Goal: Transaction & Acquisition: Purchase product/service

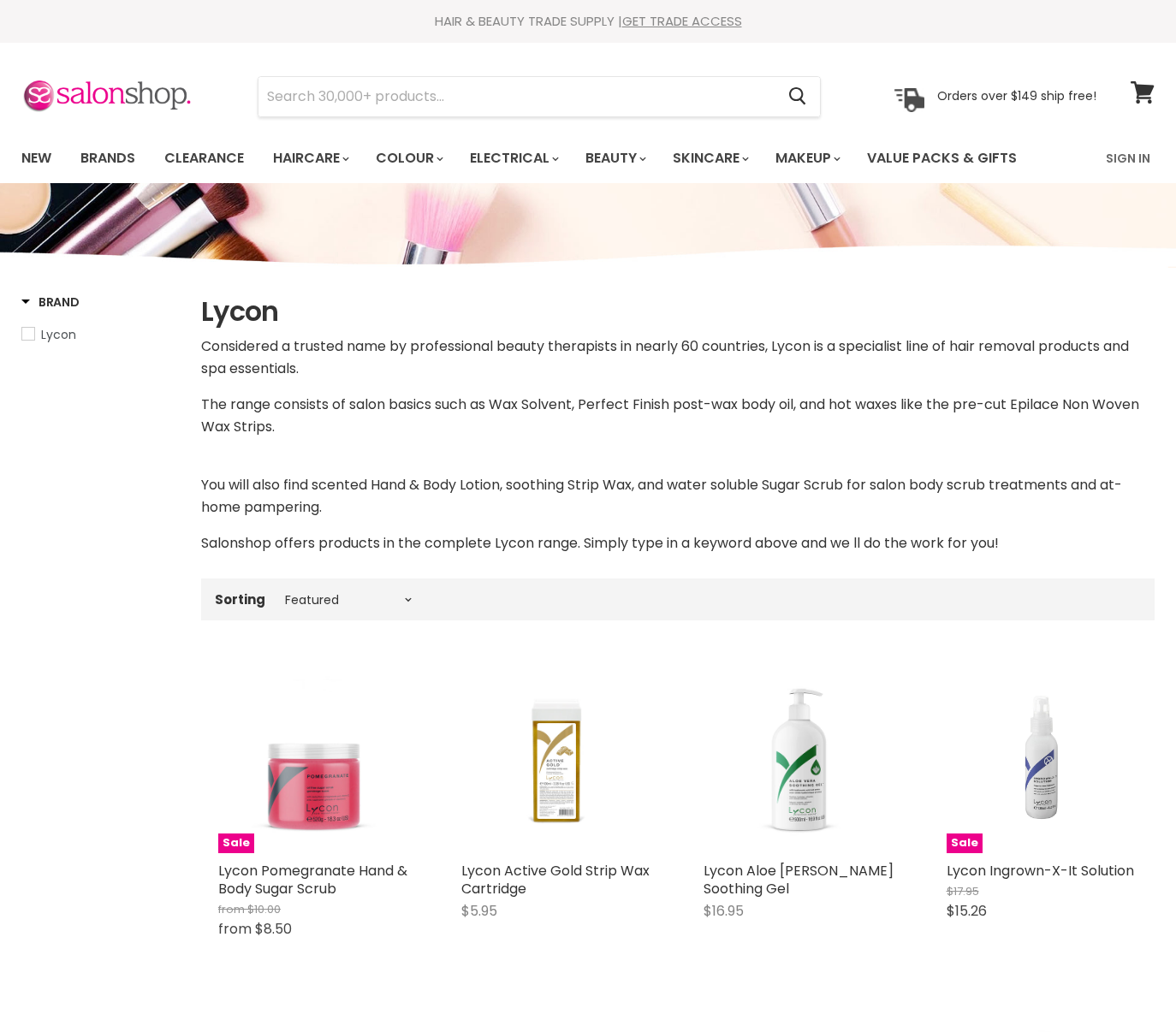
select select "manual"
click at [107, 165] on link "Brands" at bounding box center [107, 158] width 80 height 36
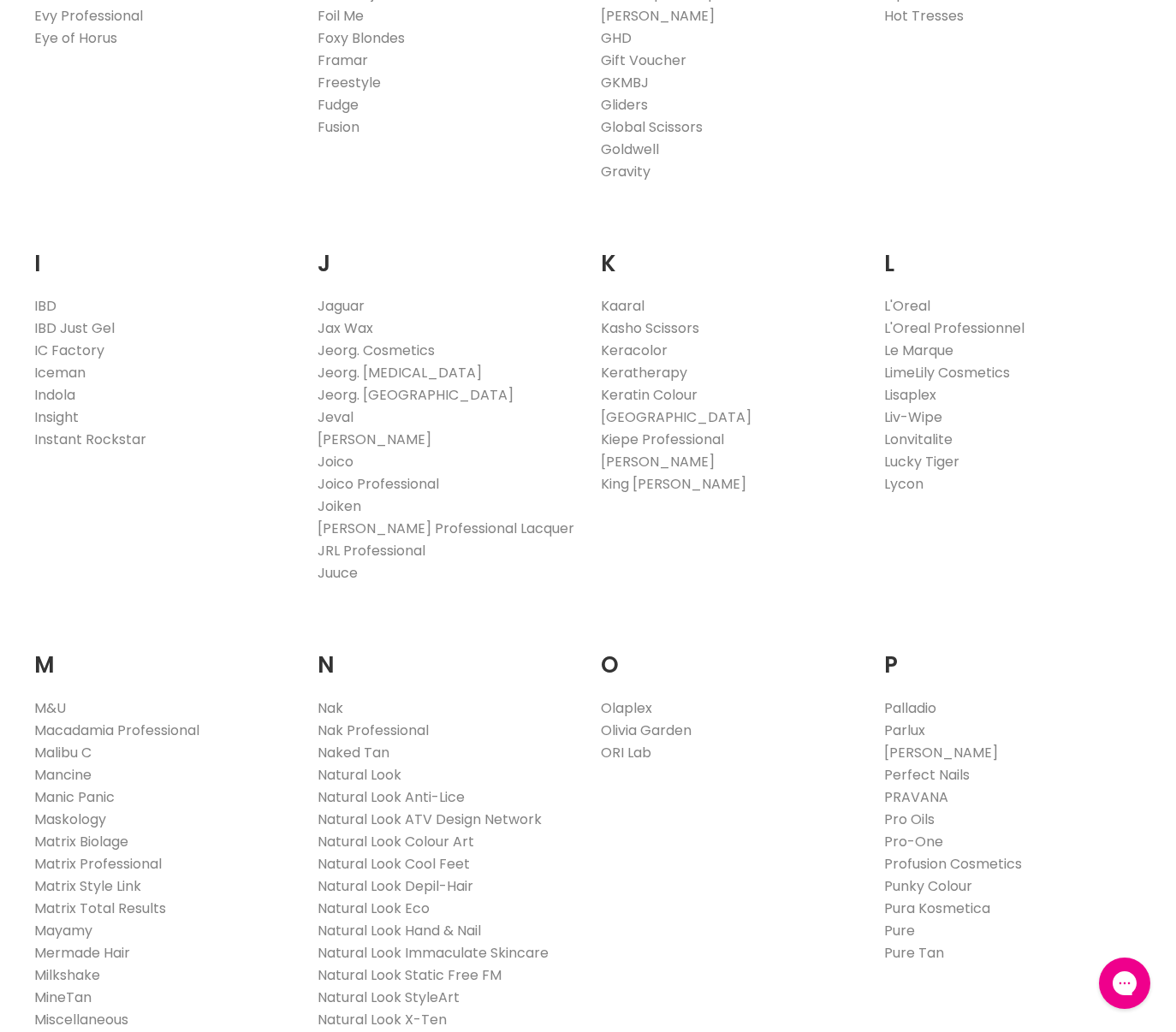
scroll to position [1319, 0]
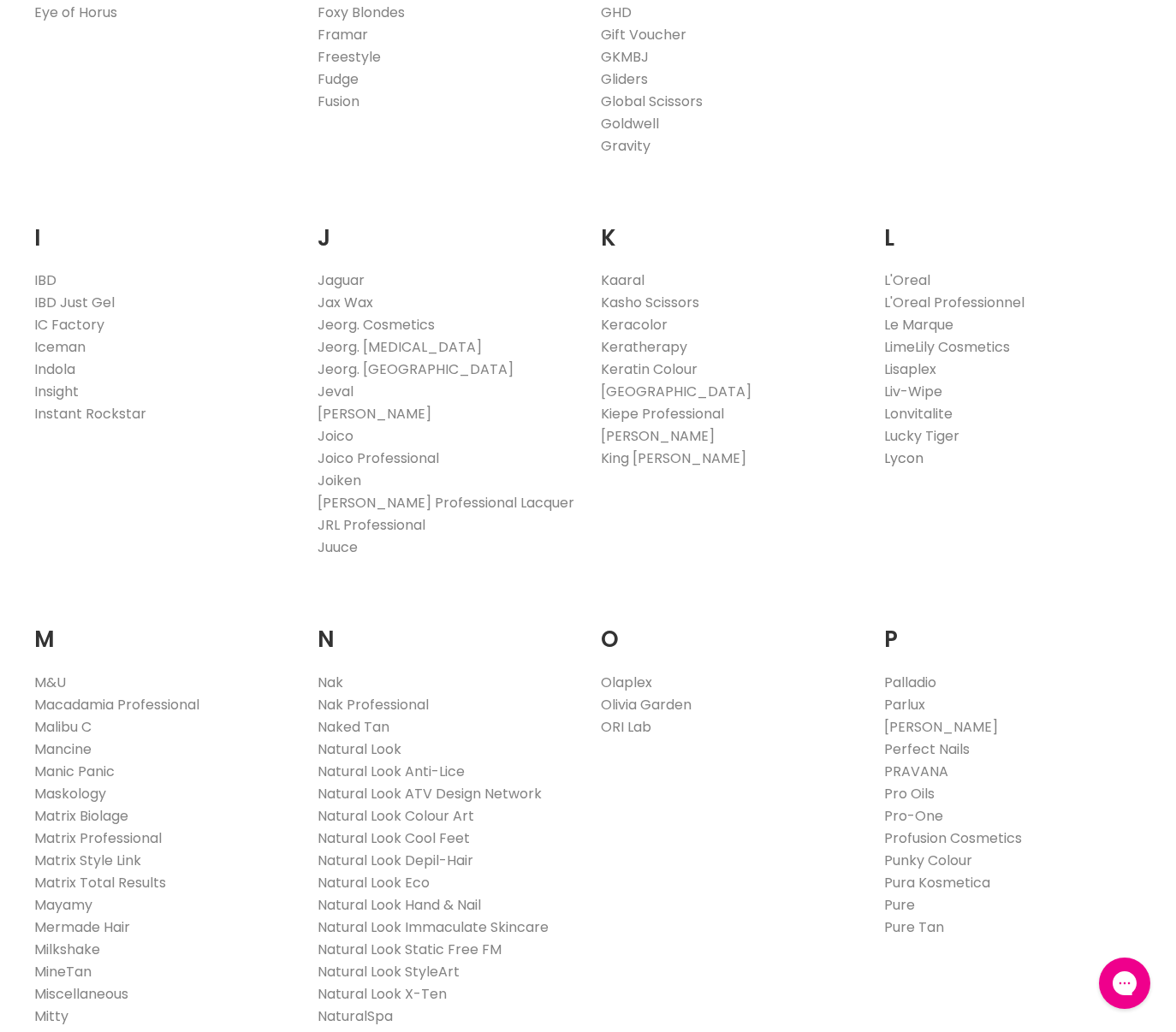
click at [904, 461] on link "Lycon" at bounding box center [904, 458] width 40 height 19
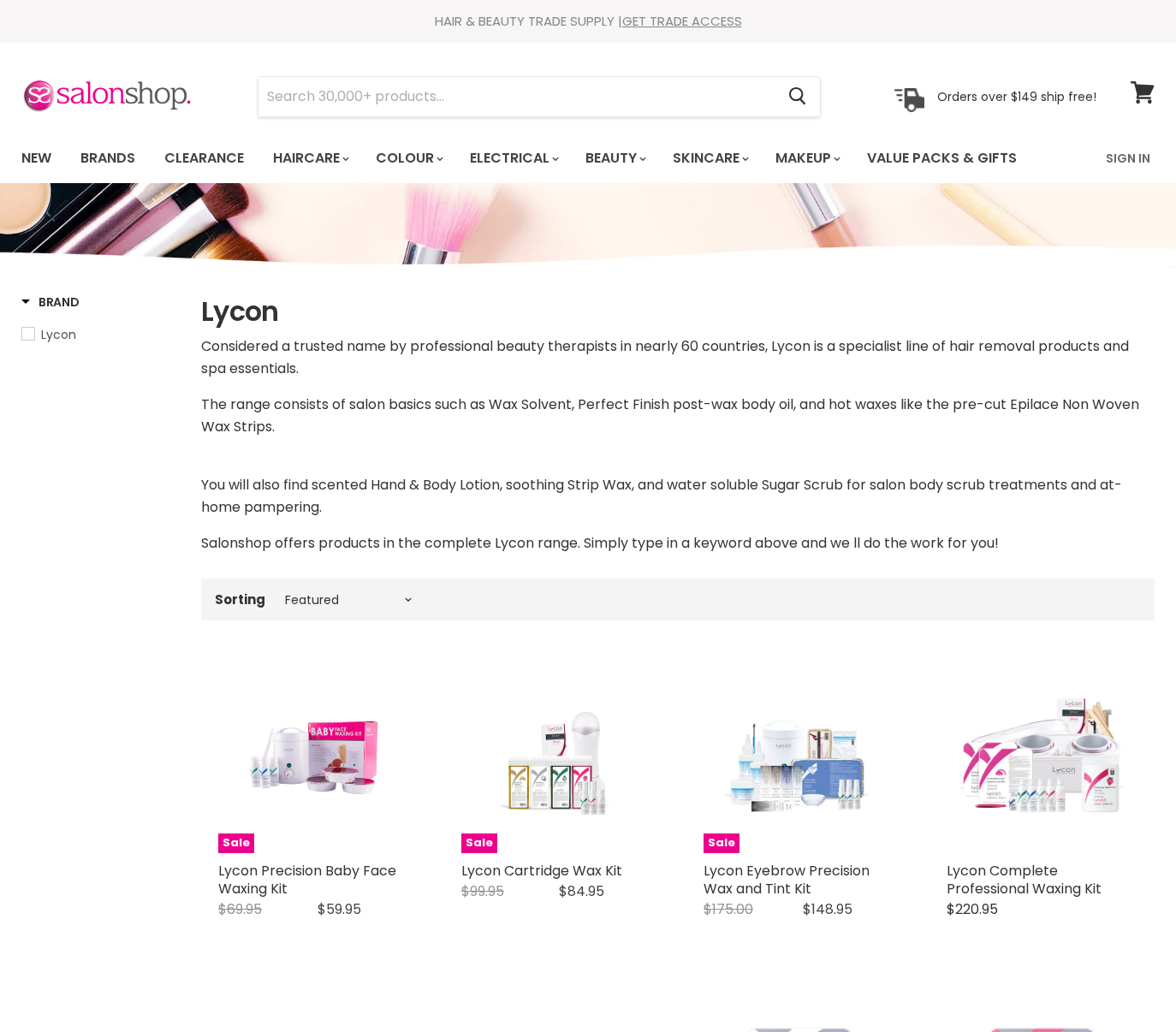
select select "manual"
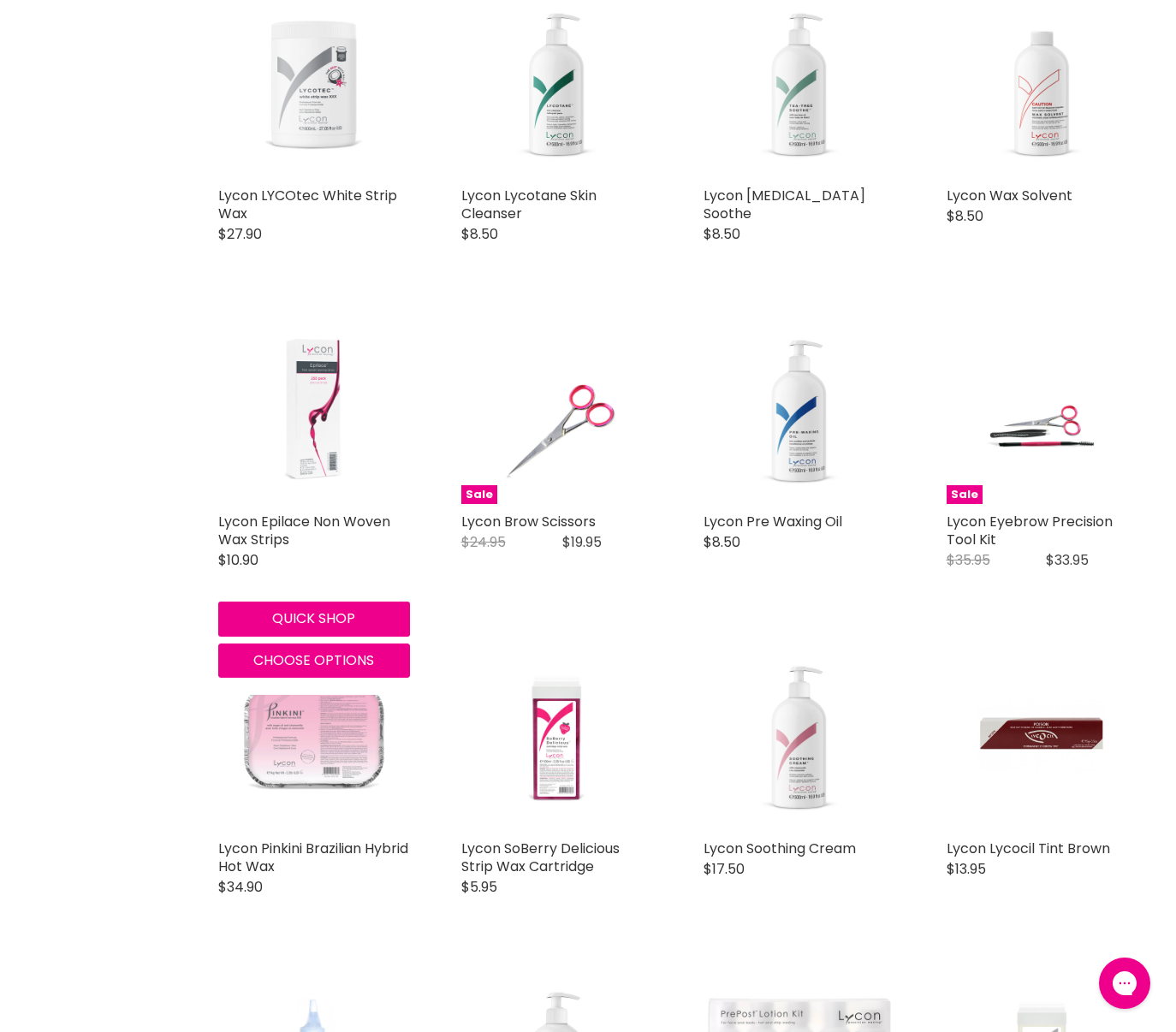
scroll to position [3287, 0]
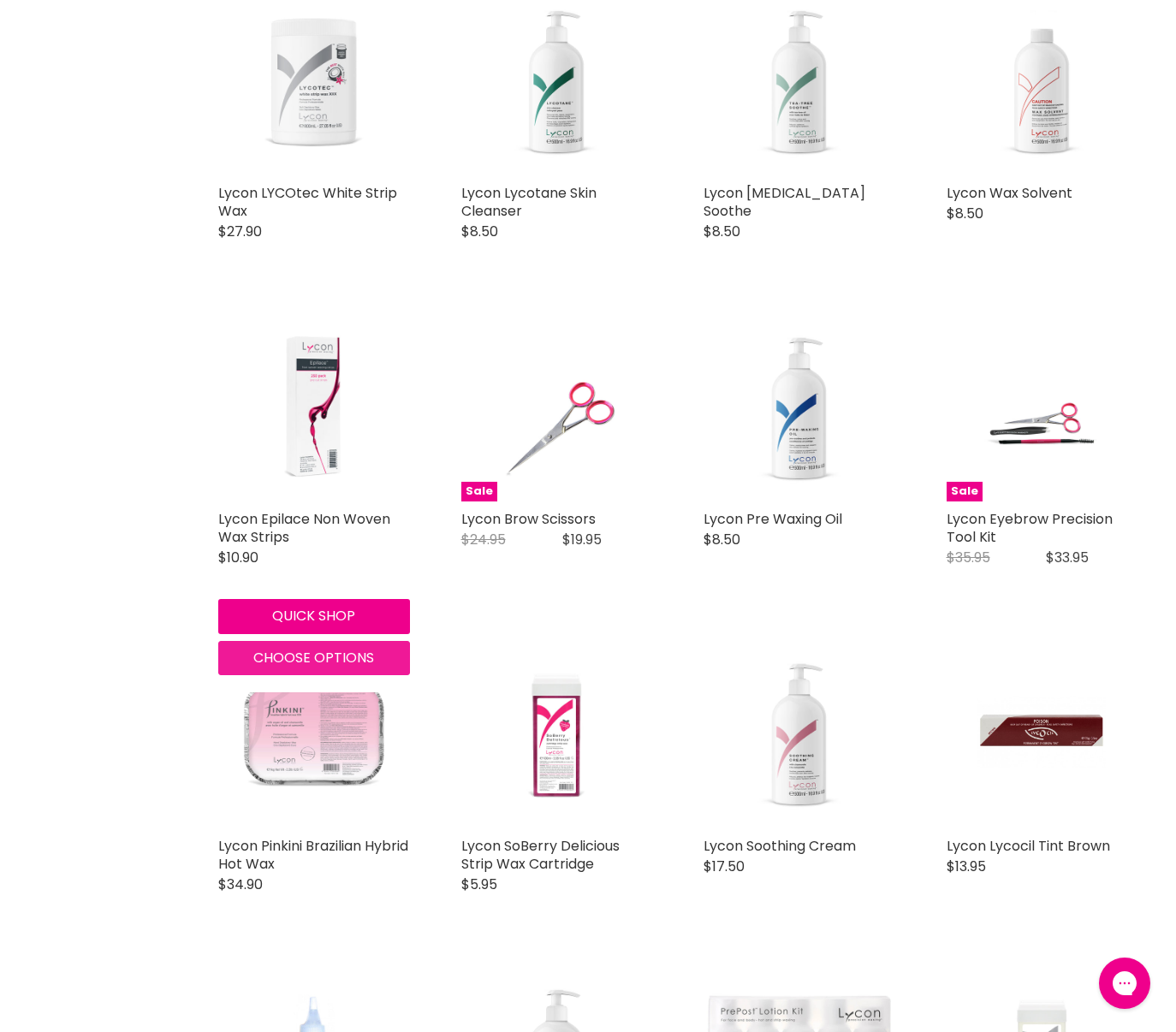
click at [295, 652] on span "Choose options" at bounding box center [314, 658] width 121 height 19
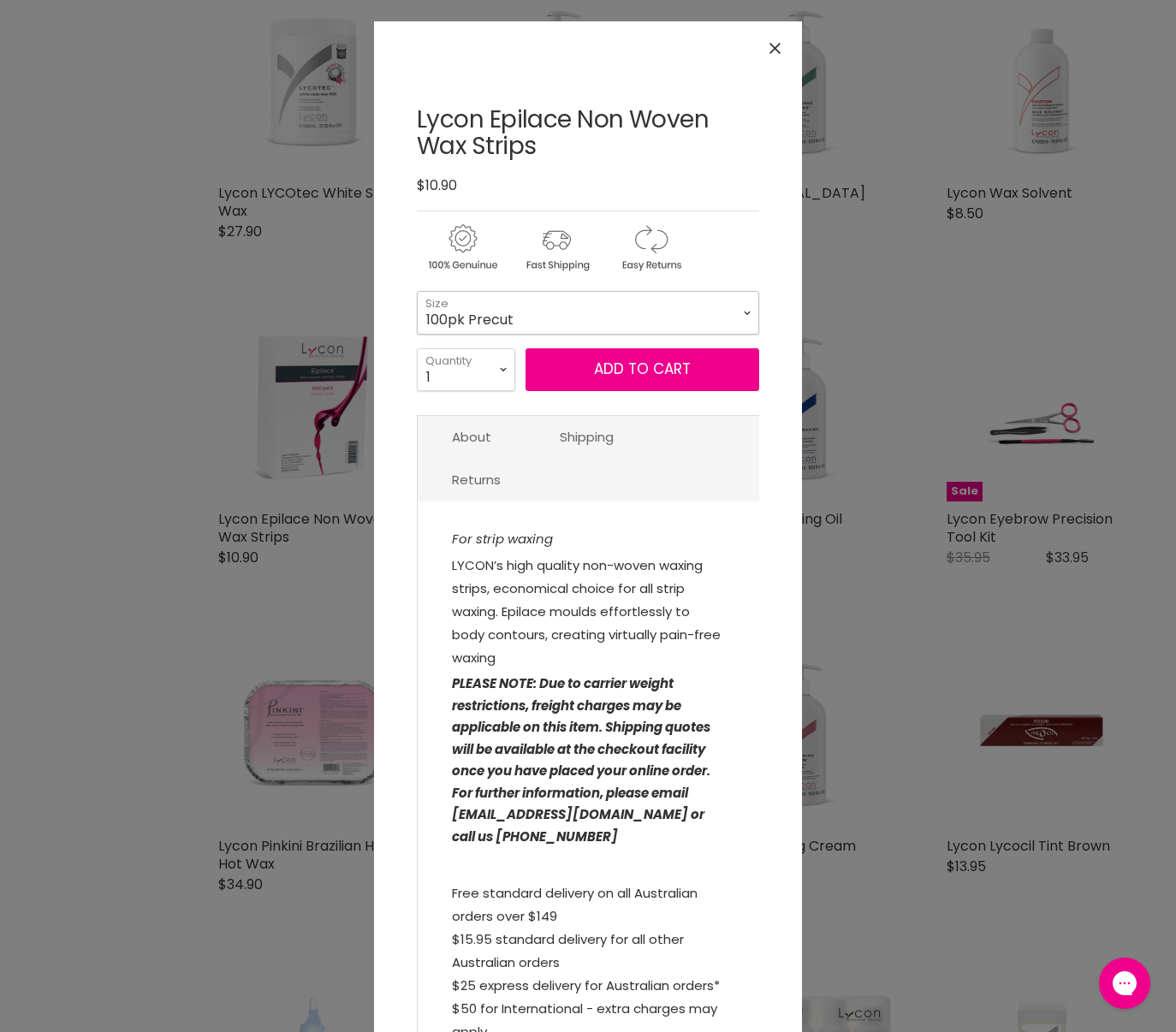
click at [605, 307] on select "100pk Precut 250pk Precut 500pk Precut 50m Roll 100m Roll" at bounding box center [588, 312] width 343 height 43
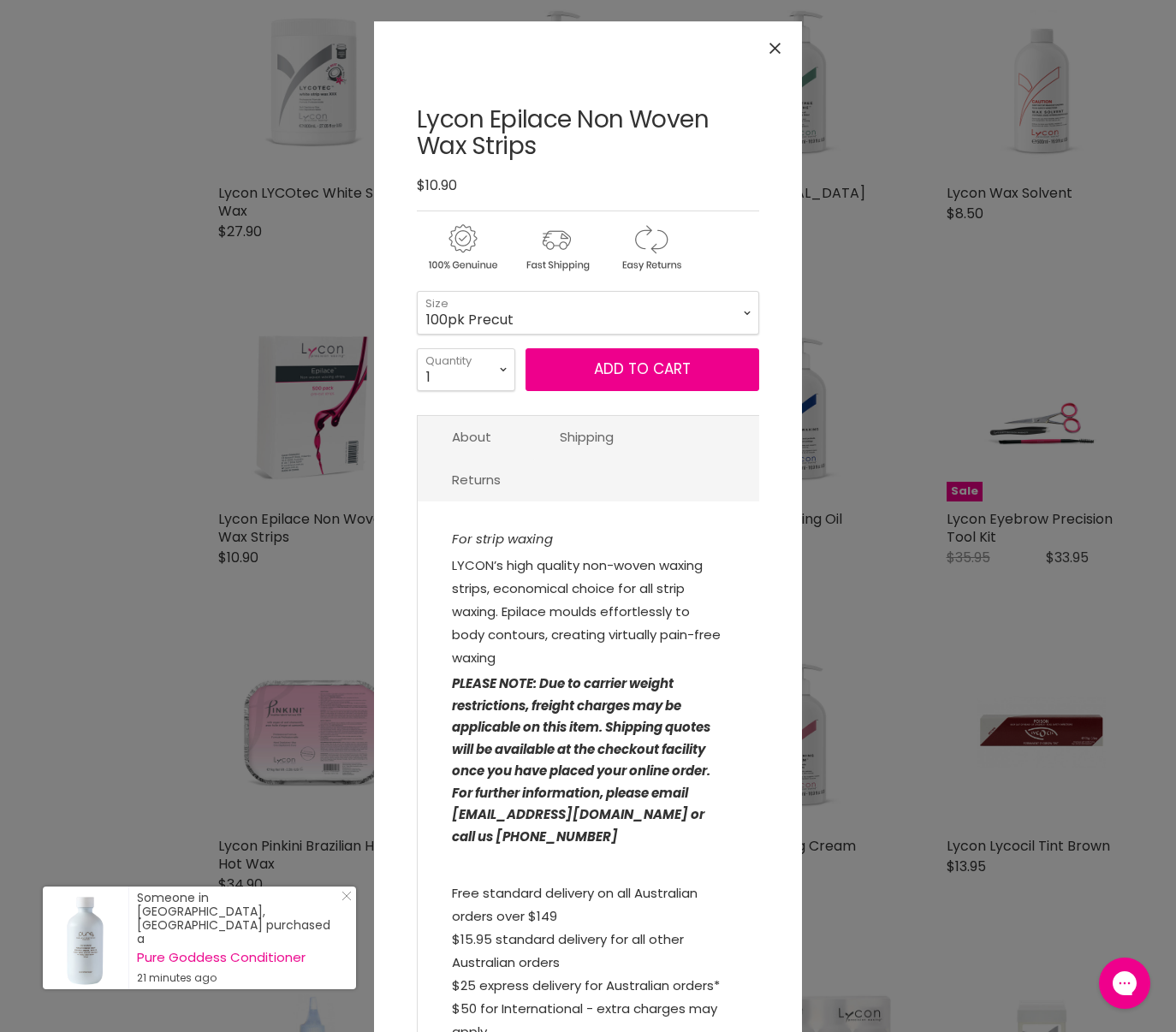
click at [773, 49] on icon "Close" at bounding box center [775, 48] width 11 height 11
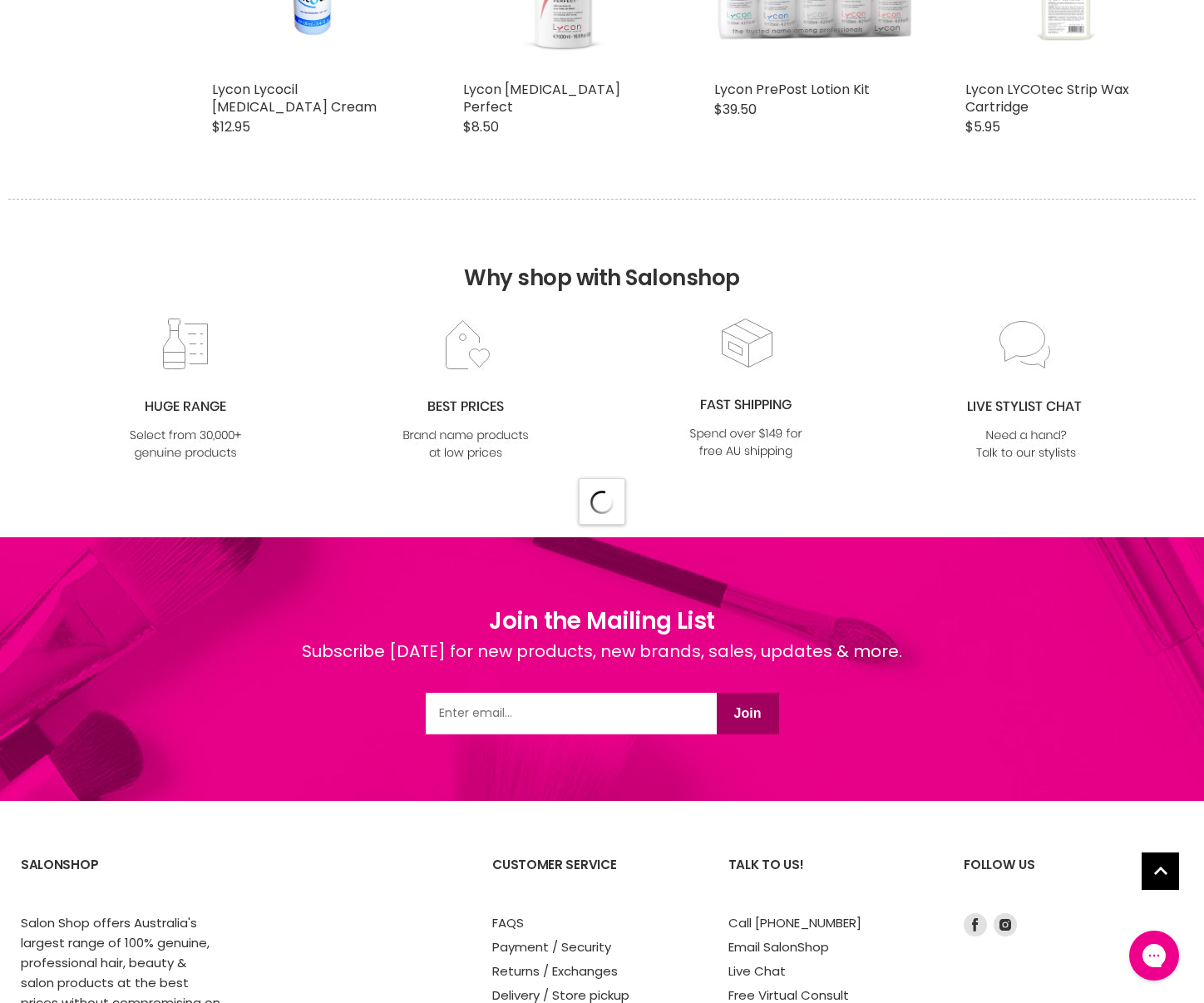
scroll to position [4455, 0]
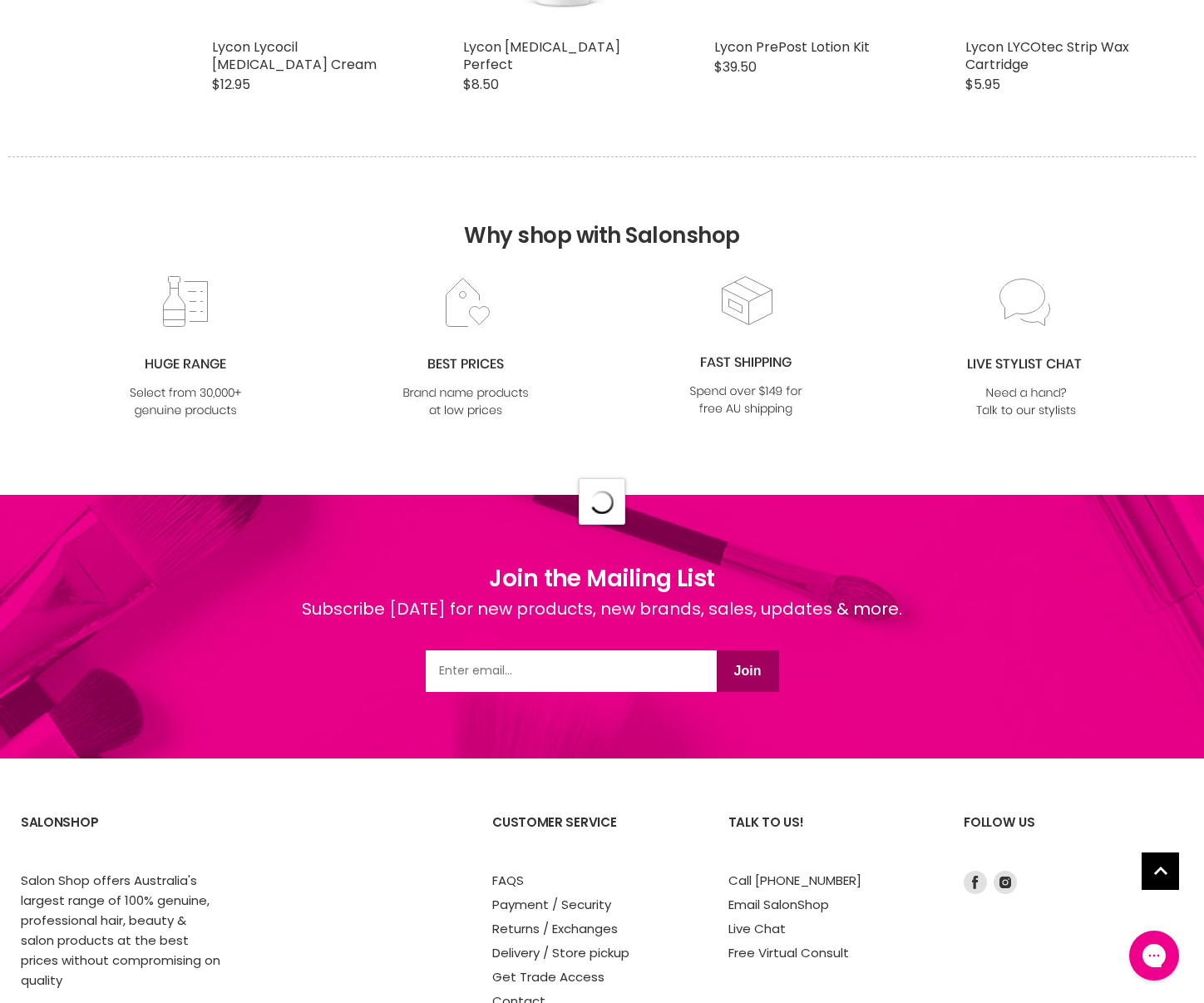
select select "manual"
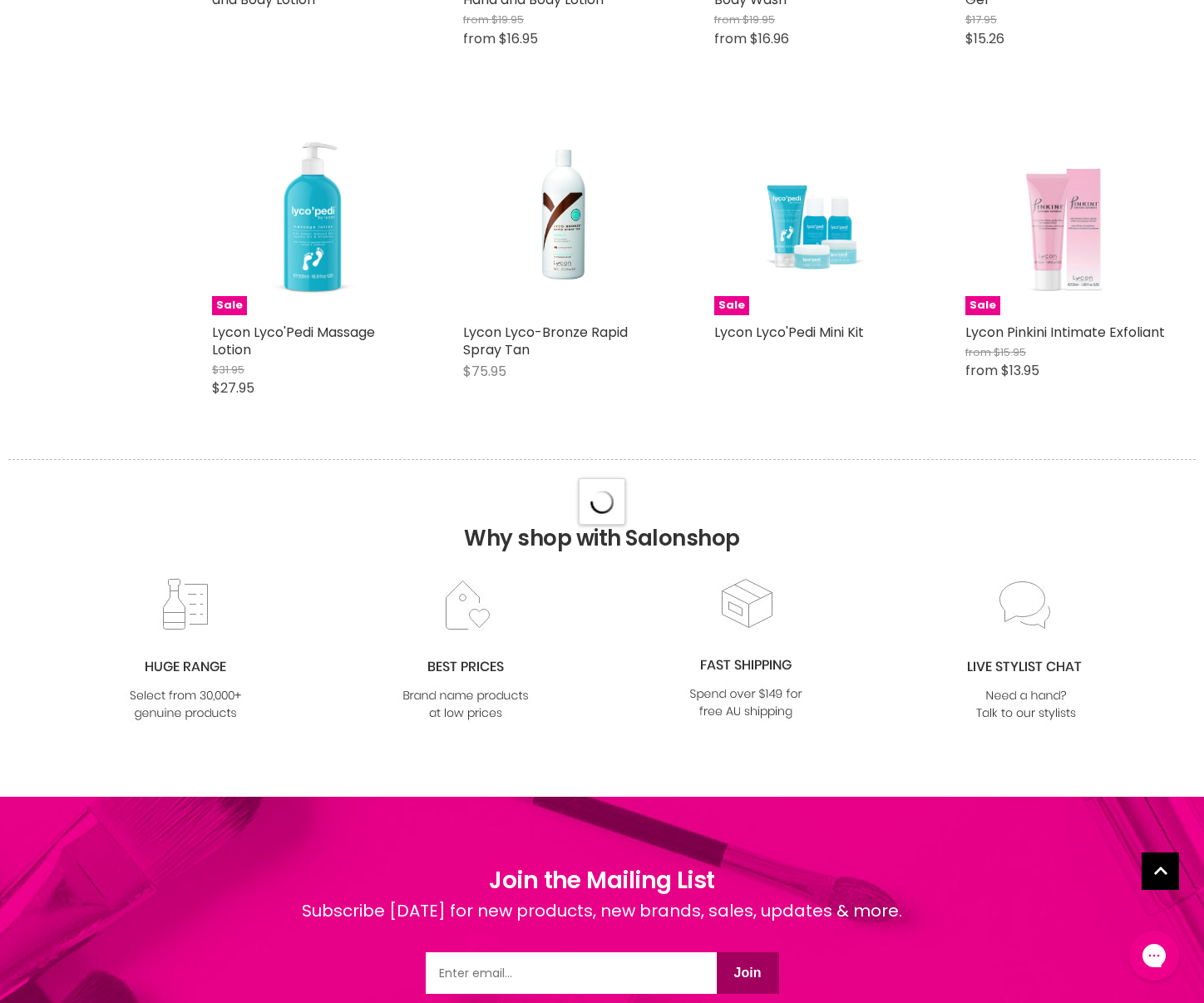
select select "manual"
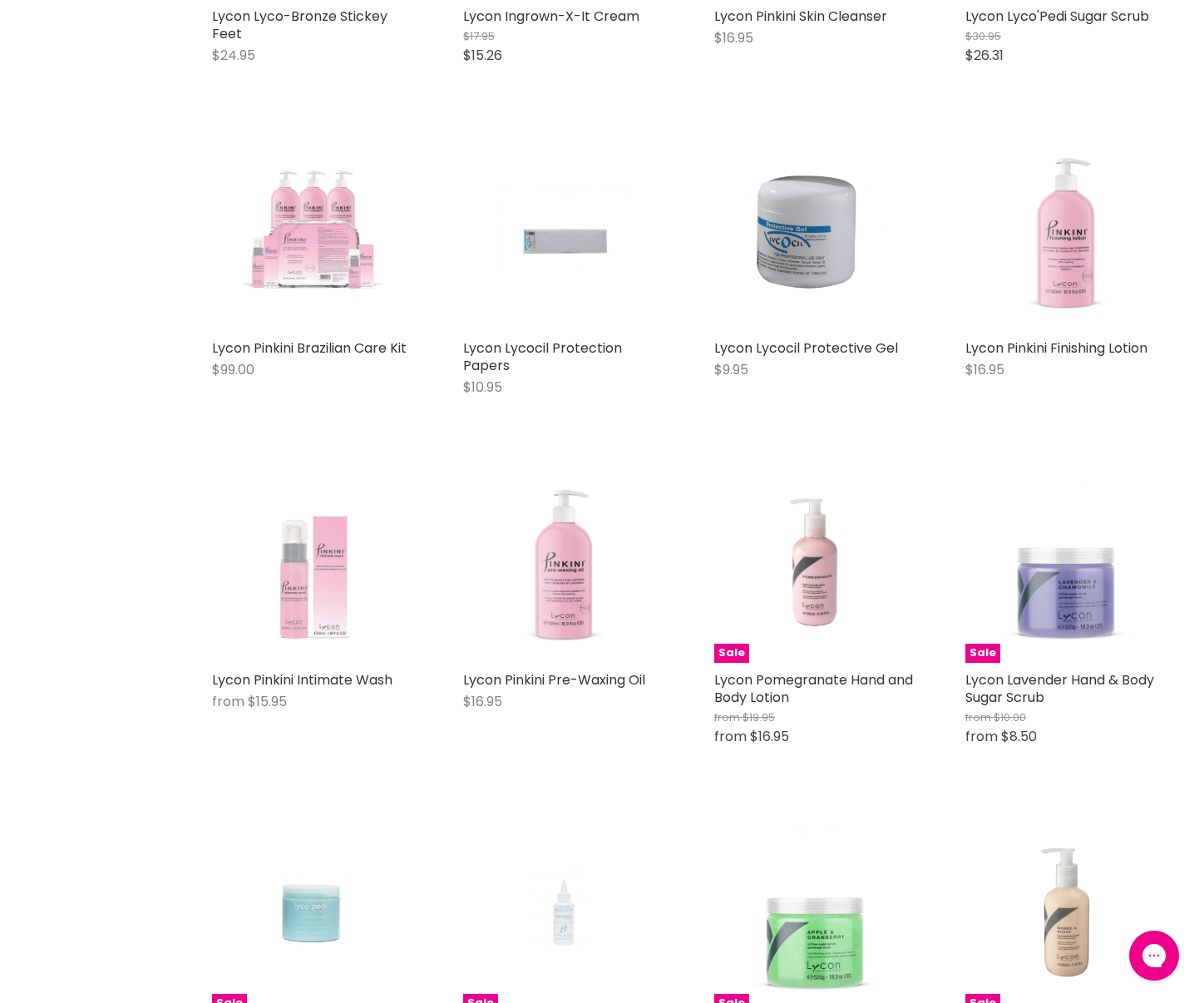
scroll to position [6210, 0]
